Goal: Task Accomplishment & Management: Use online tool/utility

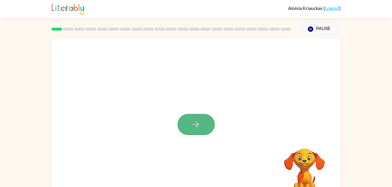
click at [194, 122] on icon "button" at bounding box center [196, 125] width 10 height 10
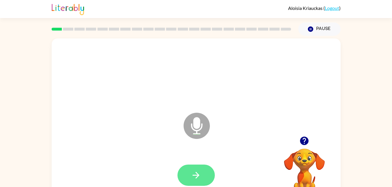
click at [201, 178] on icon "button" at bounding box center [196, 175] width 10 height 10
drag, startPoint x: 202, startPoint y: 165, endPoint x: 99, endPoint y: 100, distance: 122.1
click at [99, 100] on div "Microphone The Microphone is here when it is your turn to talk" at bounding box center [196, 121] width 289 height 167
click at [192, 174] on icon "button" at bounding box center [196, 175] width 10 height 10
click at [192, 175] on icon "button" at bounding box center [196, 175] width 10 height 10
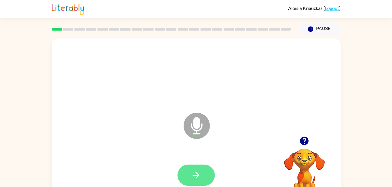
click at [201, 173] on button "button" at bounding box center [195, 175] width 37 height 21
click at [200, 175] on icon "button" at bounding box center [196, 175] width 10 height 10
click at [199, 175] on icon "button" at bounding box center [196, 175] width 10 height 10
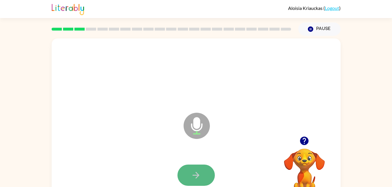
click at [197, 175] on icon "button" at bounding box center [195, 175] width 7 height 7
click at [197, 176] on icon "button" at bounding box center [196, 175] width 10 height 10
click at [199, 174] on icon "button" at bounding box center [196, 175] width 10 height 10
click at [194, 177] on icon "button" at bounding box center [196, 175] width 10 height 10
click at [197, 174] on icon "button" at bounding box center [195, 175] width 7 height 7
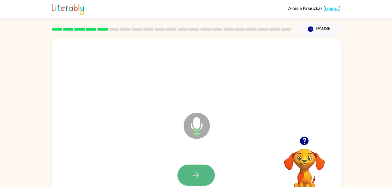
click at [202, 173] on button "button" at bounding box center [195, 175] width 37 height 21
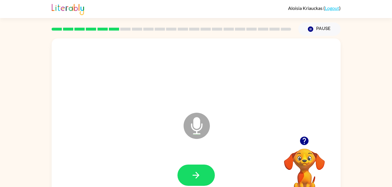
scroll to position [4, 0]
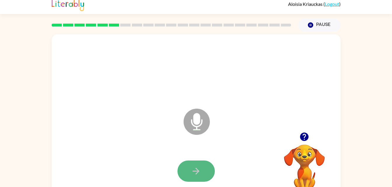
click at [199, 167] on icon "button" at bounding box center [196, 171] width 10 height 10
click at [194, 169] on icon "button" at bounding box center [196, 171] width 10 height 10
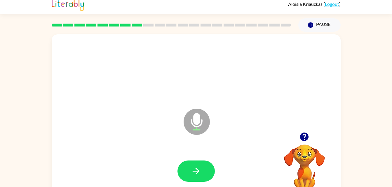
click at [185, 159] on div at bounding box center [195, 172] width 277 height 48
click at [191, 171] on icon "button" at bounding box center [196, 171] width 10 height 10
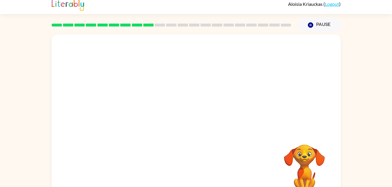
click at [206, 138] on div "Your browser must support playing .mp4 files to use Literably. Please try using…" at bounding box center [196, 117] width 289 height 167
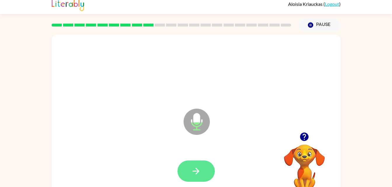
click at [193, 167] on icon "button" at bounding box center [196, 171] width 10 height 10
click at [202, 167] on button "button" at bounding box center [195, 171] width 37 height 21
click at [199, 171] on icon "button" at bounding box center [196, 171] width 10 height 10
click at [199, 170] on icon "button" at bounding box center [196, 171] width 10 height 10
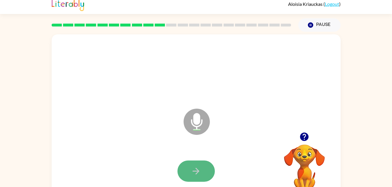
click at [195, 174] on icon "button" at bounding box center [196, 171] width 10 height 10
click at [197, 167] on icon "button" at bounding box center [196, 171] width 10 height 10
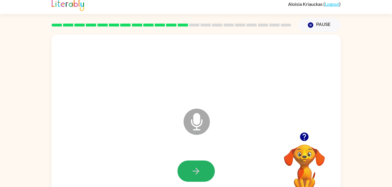
click at [197, 167] on icon "button" at bounding box center [196, 171] width 10 height 10
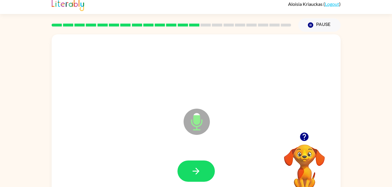
click at [197, 167] on icon "button" at bounding box center [196, 171] width 10 height 10
drag, startPoint x: 197, startPoint y: 167, endPoint x: 185, endPoint y: 172, distance: 13.7
click at [185, 172] on button "button" at bounding box center [195, 171] width 37 height 21
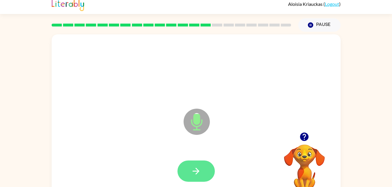
click at [192, 172] on icon "button" at bounding box center [196, 171] width 10 height 10
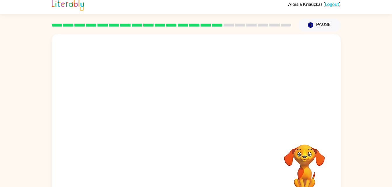
click at [192, 172] on div at bounding box center [195, 172] width 277 height 48
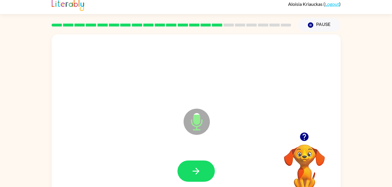
drag, startPoint x: 192, startPoint y: 172, endPoint x: 136, endPoint y: 113, distance: 81.1
click at [136, 113] on div "Microphone The Microphone is here when it is your turn to talk" at bounding box center [181, 107] width 249 height 21
click at [187, 170] on button "button" at bounding box center [195, 171] width 37 height 21
click at [198, 169] on icon "button" at bounding box center [196, 171] width 10 height 10
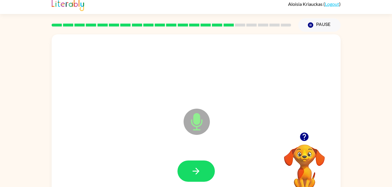
click at [198, 169] on icon "button" at bounding box center [196, 171] width 10 height 10
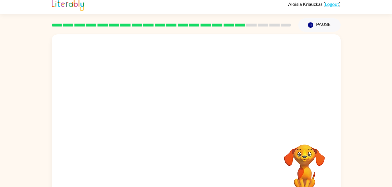
click at [302, 172] on video "Your browser must support playing .mp4 files to use Literably. Please try using…" at bounding box center [304, 165] width 58 height 58
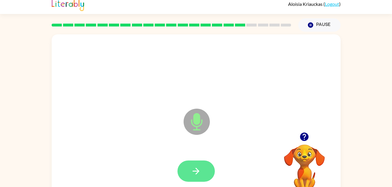
click at [194, 173] on icon "button" at bounding box center [196, 171] width 10 height 10
click at [194, 172] on icon "button" at bounding box center [196, 171] width 10 height 10
drag, startPoint x: 194, startPoint y: 172, endPoint x: 154, endPoint y: 116, distance: 68.8
click at [154, 116] on div "Microphone The Microphone is here when it is your turn to talk" at bounding box center [181, 107] width 249 height 21
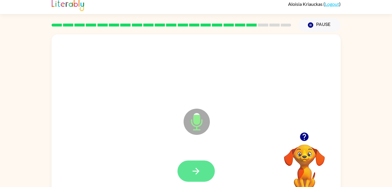
click at [193, 174] on icon "button" at bounding box center [196, 171] width 10 height 10
drag, startPoint x: 193, startPoint y: 174, endPoint x: 140, endPoint y: 112, distance: 80.7
click at [140, 112] on div "Microphone The Microphone is here when it is your turn to talk" at bounding box center [181, 107] width 249 height 21
click at [199, 180] on button "button" at bounding box center [195, 171] width 37 height 21
click at [197, 164] on button "button" at bounding box center [195, 171] width 37 height 21
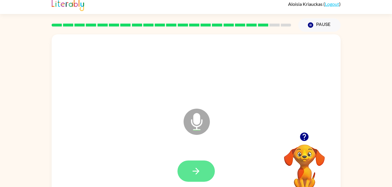
click at [201, 169] on button "button" at bounding box center [195, 171] width 37 height 21
click at [199, 170] on icon "button" at bounding box center [196, 171] width 10 height 10
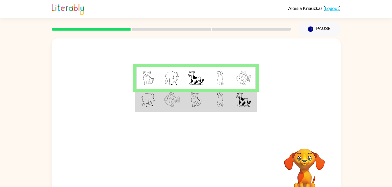
click at [243, 104] on img at bounding box center [243, 99] width 15 height 15
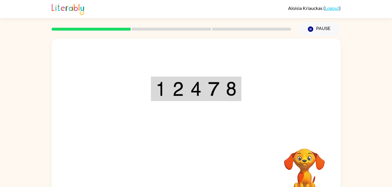
click at [189, 164] on div "Your browser must support playing .mp4 files to use Literably. Please try using…" at bounding box center [196, 121] width 289 height 167
click at [225, 149] on div "Your browser must support playing .mp4 files to use Literably. Please try using…" at bounding box center [196, 121] width 289 height 167
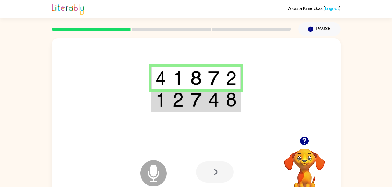
click at [207, 106] on td at bounding box center [214, 100] width 18 height 22
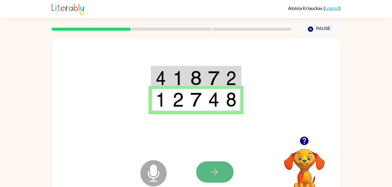
click at [213, 174] on icon "button" at bounding box center [214, 172] width 10 height 10
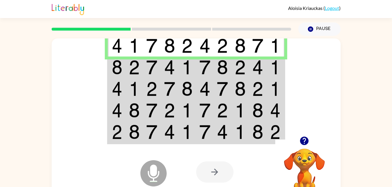
click at [146, 73] on td at bounding box center [152, 68] width 18 height 22
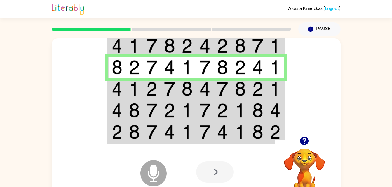
click at [144, 100] on td at bounding box center [152, 111] width 18 height 22
click at [147, 91] on img at bounding box center [151, 89] width 11 height 15
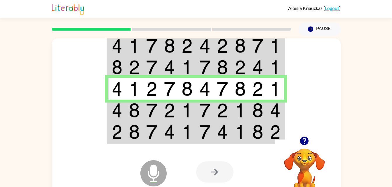
click at [134, 111] on img at bounding box center [134, 110] width 11 height 15
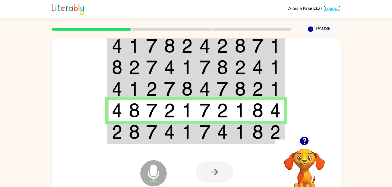
click at [197, 123] on td at bounding box center [205, 132] width 18 height 22
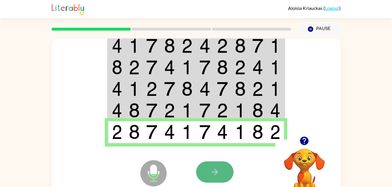
click at [206, 170] on button "button" at bounding box center [214, 172] width 37 height 21
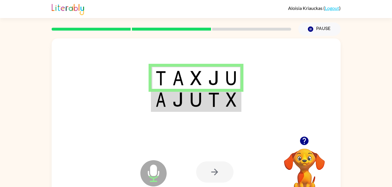
click at [175, 107] on img at bounding box center [177, 99] width 11 height 15
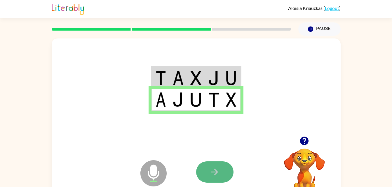
click at [218, 171] on icon "button" at bounding box center [214, 172] width 10 height 10
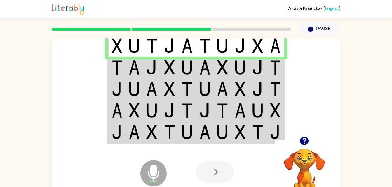
click at [111, 68] on td at bounding box center [117, 68] width 18 height 22
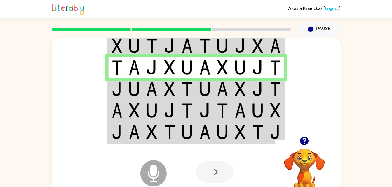
click at [135, 85] on img at bounding box center [134, 89] width 11 height 15
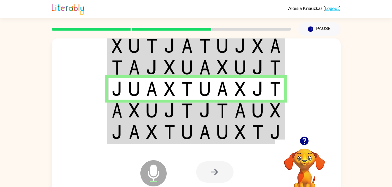
click at [153, 111] on img at bounding box center [151, 110] width 11 height 15
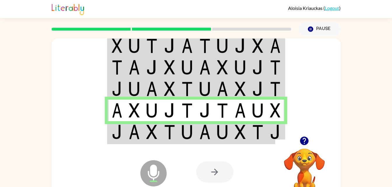
drag, startPoint x: 127, startPoint y: 127, endPoint x: 124, endPoint y: 121, distance: 6.9
click at [124, 121] on tr at bounding box center [196, 132] width 176 height 22
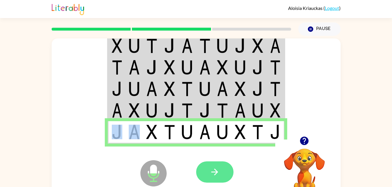
click at [219, 169] on icon "button" at bounding box center [214, 172] width 10 height 10
